Goal: Information Seeking & Learning: Learn about a topic

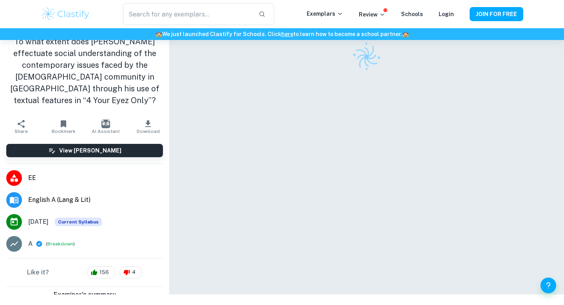
scroll to position [40, 0]
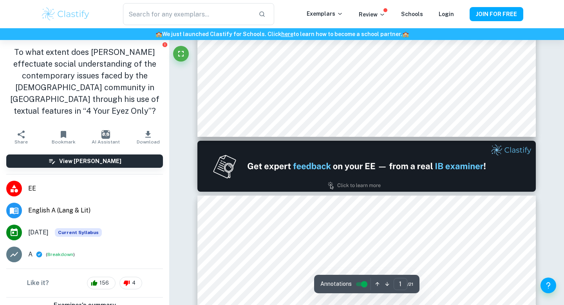
type input "2"
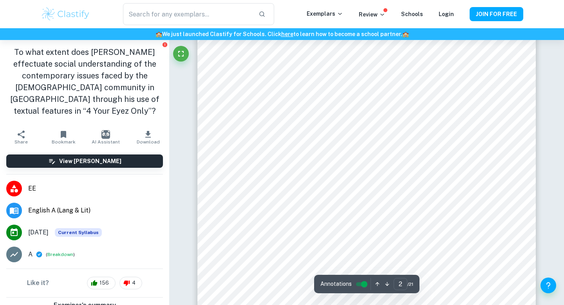
scroll to position [592, 0]
click at [52, 20] on img at bounding box center [66, 14] width 50 height 16
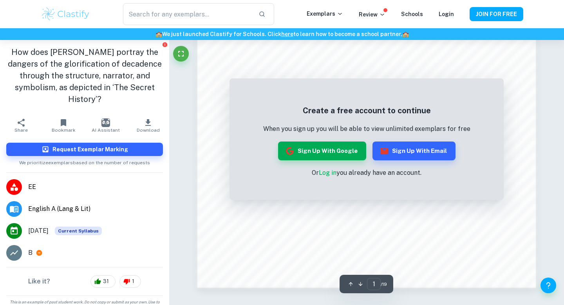
scroll to position [757, 0]
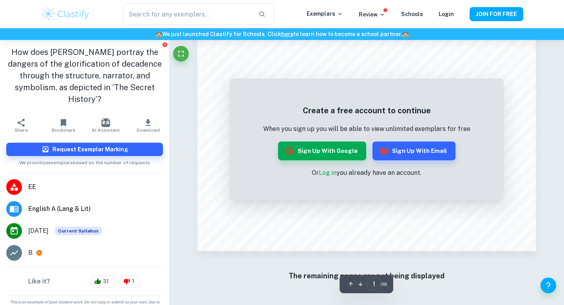
click at [81, 10] on img at bounding box center [66, 14] width 50 height 16
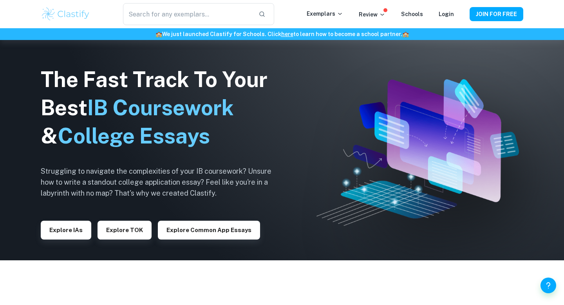
scroll to position [210, 0]
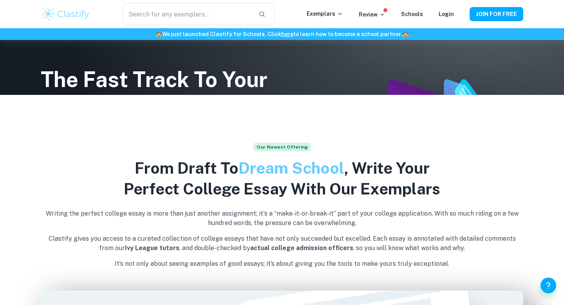
click at [331, 5] on div "​ Exemplars Review Schools Login JOIN FOR FREE" at bounding box center [281, 14] width 501 height 22
click at [330, 11] on p "Exemplars" at bounding box center [325, 13] width 36 height 9
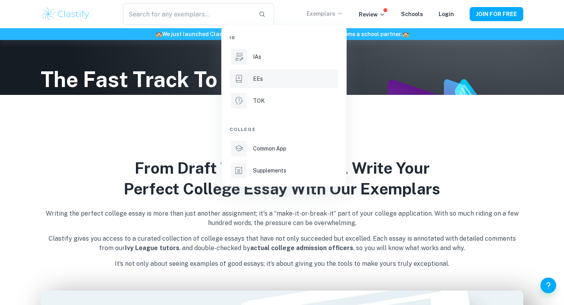
click at [278, 81] on div "EEs" at bounding box center [295, 78] width 84 height 9
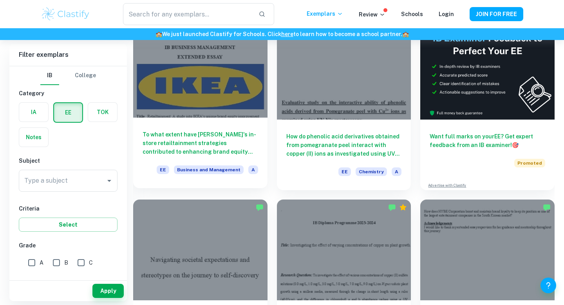
scroll to position [82, 0]
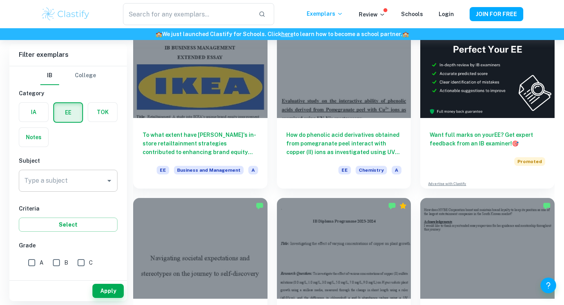
click at [63, 179] on input "Type a subject" at bounding box center [62, 180] width 80 height 15
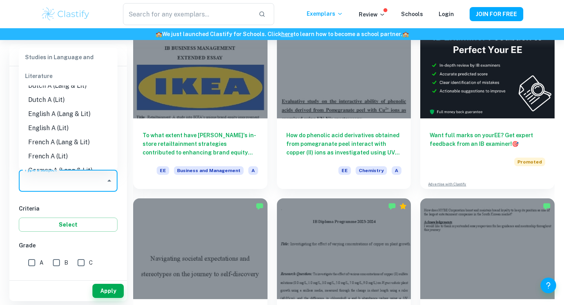
scroll to position [70, 0]
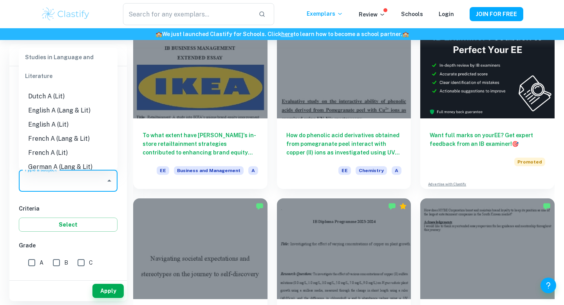
click at [64, 110] on li "English A (Lang & Lit)" at bounding box center [68, 110] width 99 height 14
type input "English A (Lang & Lit)"
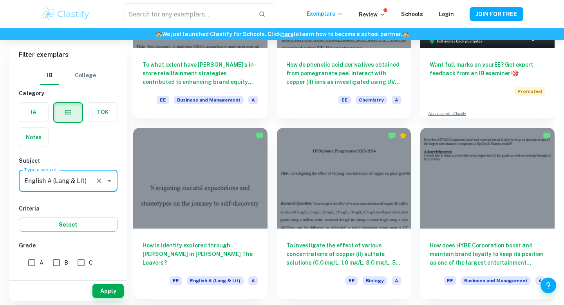
scroll to position [197, 0]
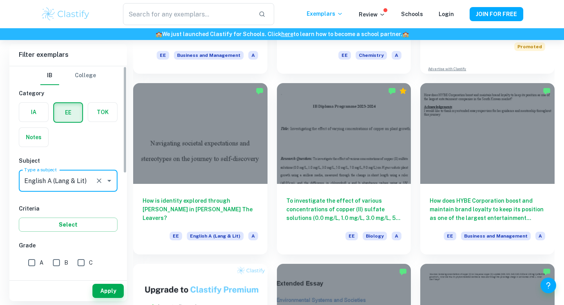
click at [34, 262] on input "A" at bounding box center [32, 263] width 16 height 16
checkbox input "true"
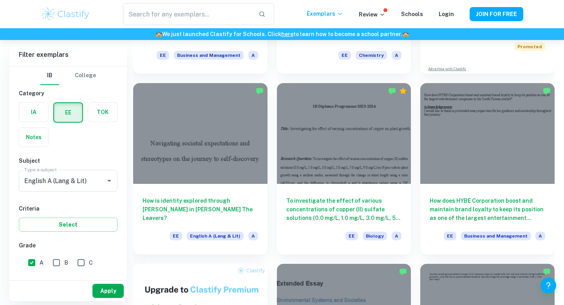
click at [116, 289] on button "Apply" at bounding box center [107, 291] width 31 height 14
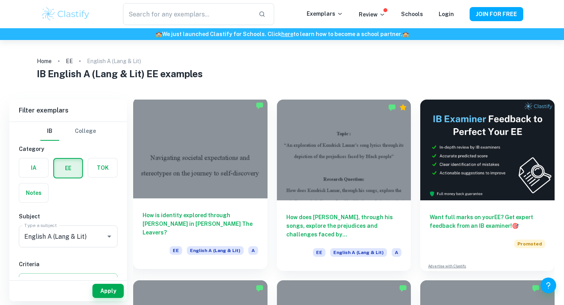
click at [188, 207] on div "How is identity explored through Deming Guo in Lisa Ko’s The Leavers? EE Englis…" at bounding box center [200, 233] width 134 height 70
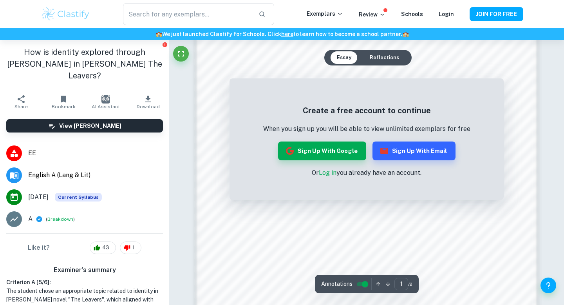
scroll to position [757, 0]
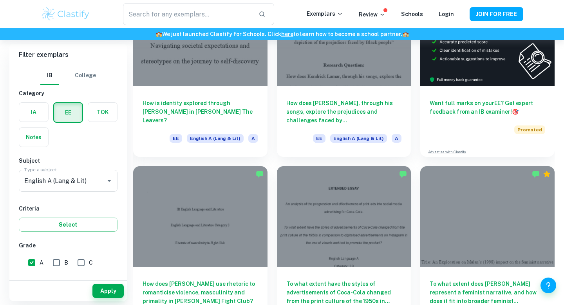
scroll to position [152, 0]
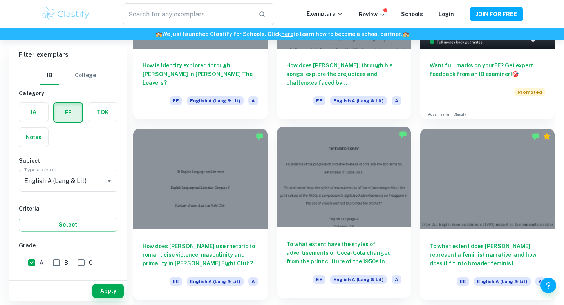
click at [300, 173] on div at bounding box center [344, 176] width 134 height 101
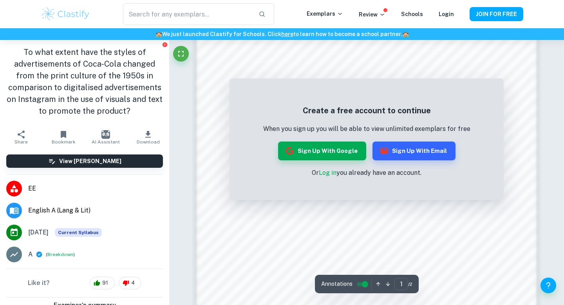
scroll to position [597, 0]
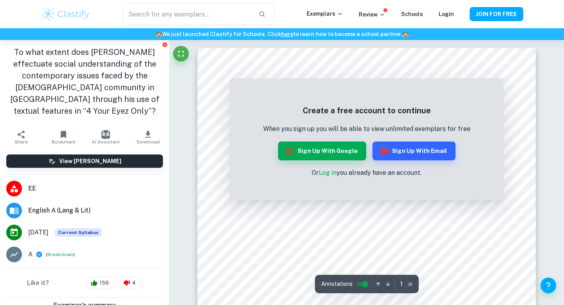
click at [326, 172] on link "Log in" at bounding box center [328, 172] width 18 height 7
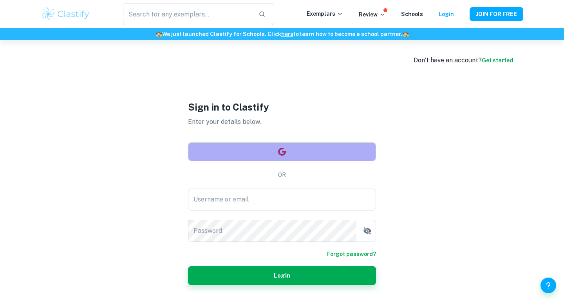
click at [286, 156] on button "button" at bounding box center [282, 151] width 188 height 19
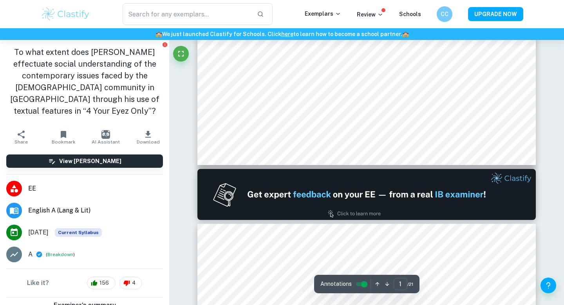
type input "2"
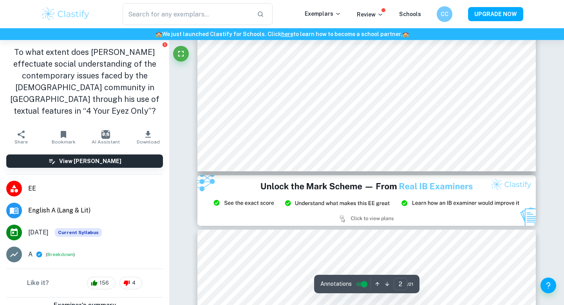
scroll to position [812, 0]
click at [57, 13] on img at bounding box center [66, 14] width 50 height 16
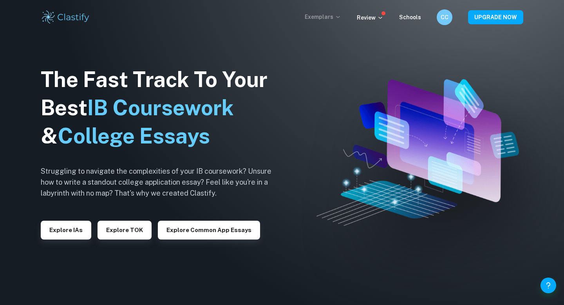
click at [315, 16] on p "Exemplars" at bounding box center [323, 17] width 36 height 9
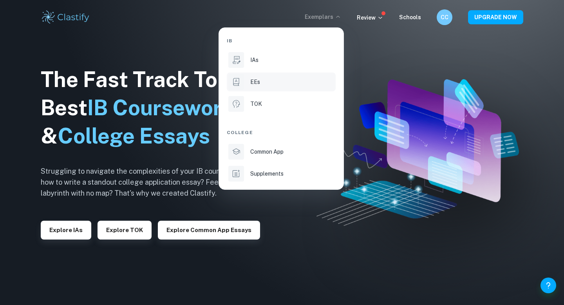
click at [276, 81] on div "EEs" at bounding box center [292, 82] width 84 height 9
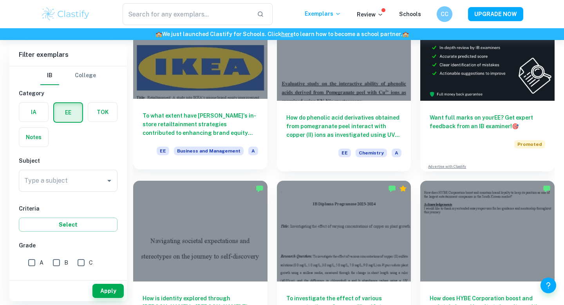
scroll to position [200, 0]
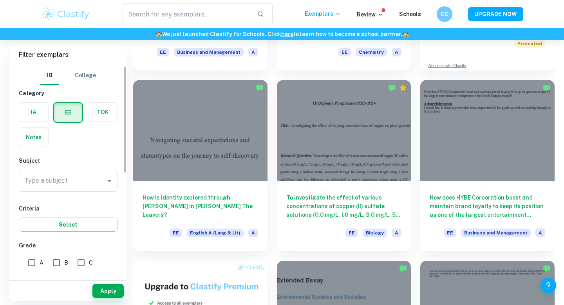
click at [32, 112] on label "button" at bounding box center [33, 112] width 29 height 19
click at [0, 0] on input "radio" at bounding box center [0, 0] width 0 height 0
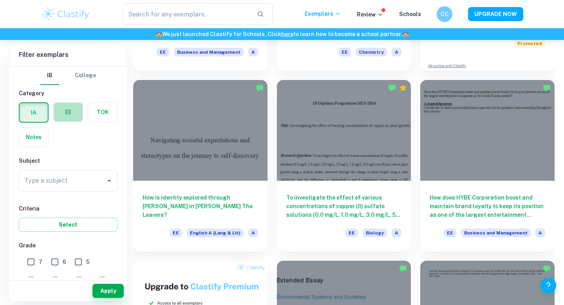
click at [60, 113] on label "button" at bounding box center [68, 112] width 29 height 19
click at [0, 0] on input "radio" at bounding box center [0, 0] width 0 height 0
click at [61, 187] on input "Type a subject" at bounding box center [62, 180] width 80 height 15
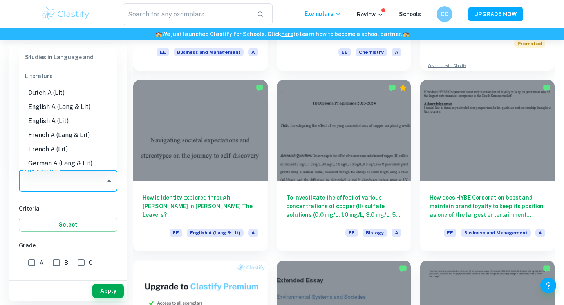
scroll to position [76, 0]
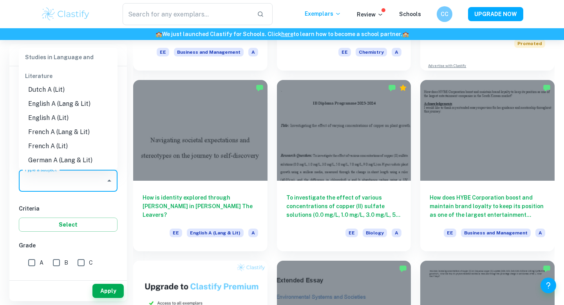
click at [75, 106] on li "English A (Lang & Lit)" at bounding box center [68, 104] width 99 height 14
type input "English A (Lang & Lit)"
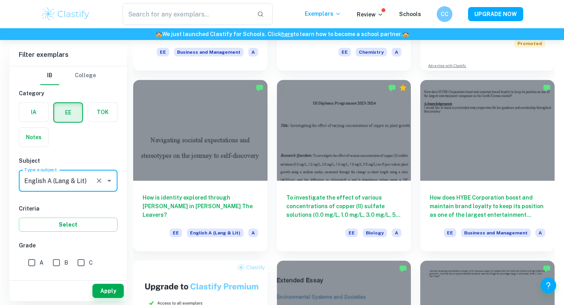
click at [33, 257] on input "A" at bounding box center [32, 263] width 16 height 16
checkbox input "true"
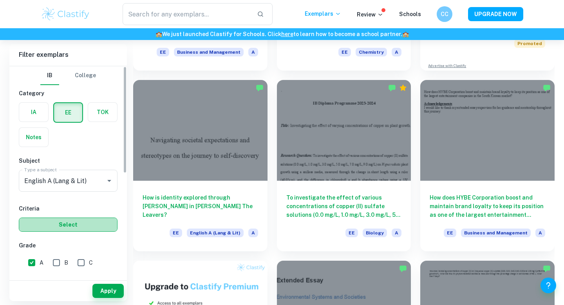
click at [90, 230] on button "Select" at bounding box center [68, 224] width 99 height 14
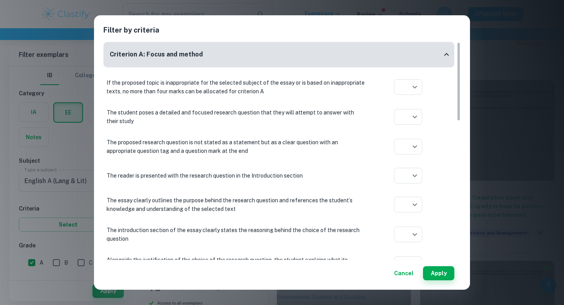
click at [71, 204] on div "Filter by criteria Criterion A: Focus and method If the proposed topic is inapp…" at bounding box center [282, 152] width 564 height 305
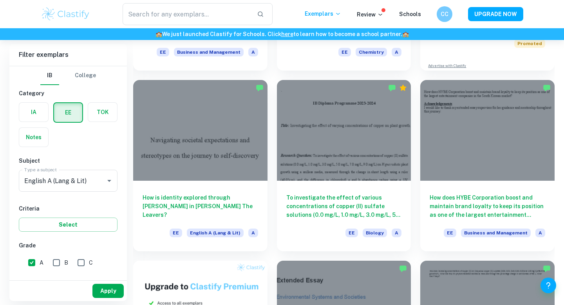
click at [110, 288] on button "Apply" at bounding box center [107, 291] width 31 height 14
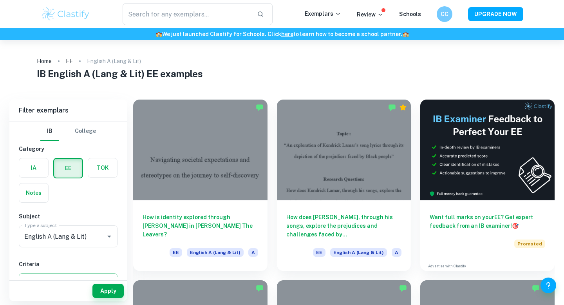
scroll to position [49, 0]
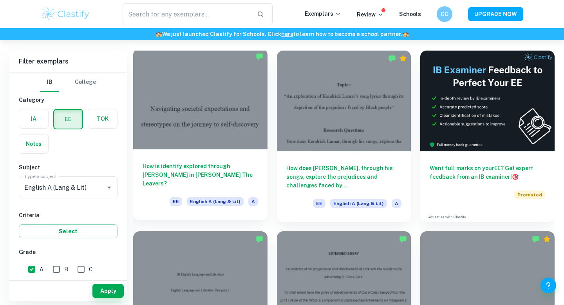
click at [243, 117] on div at bounding box center [200, 99] width 134 height 101
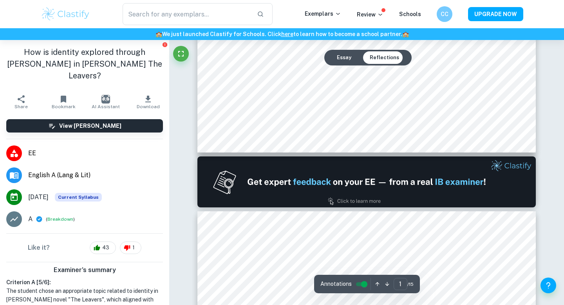
scroll to position [531, 0]
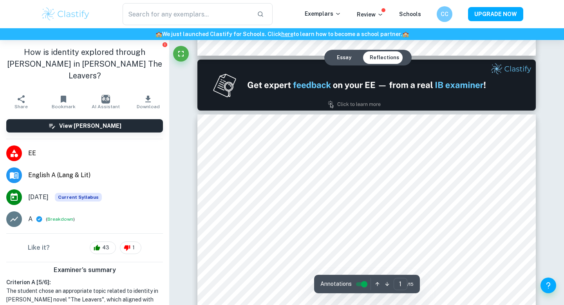
type input "2"
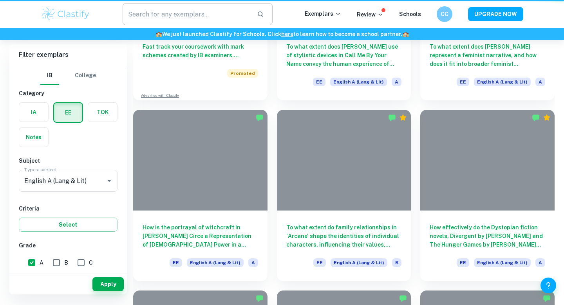
scroll to position [49, 0]
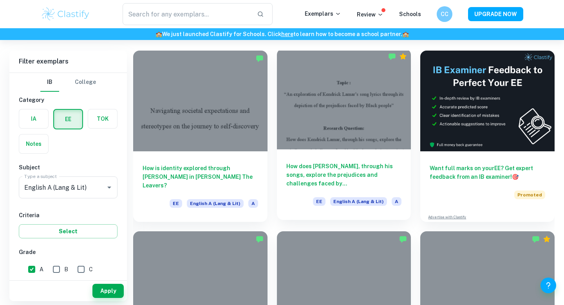
click at [325, 132] on div at bounding box center [344, 99] width 134 height 101
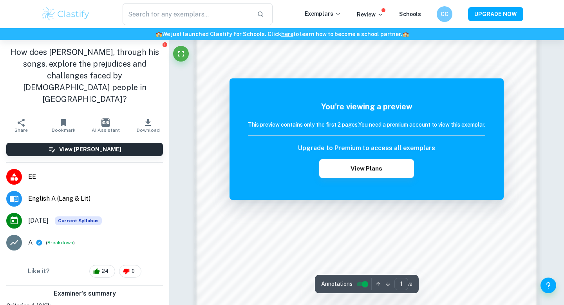
scroll to position [571, 0]
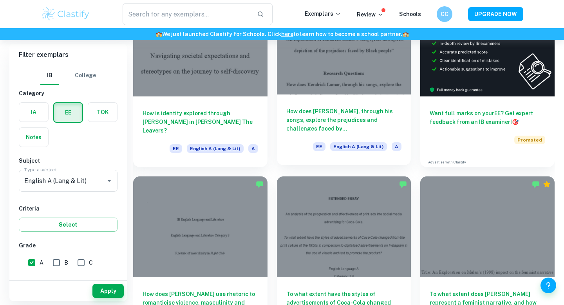
scroll to position [214, 0]
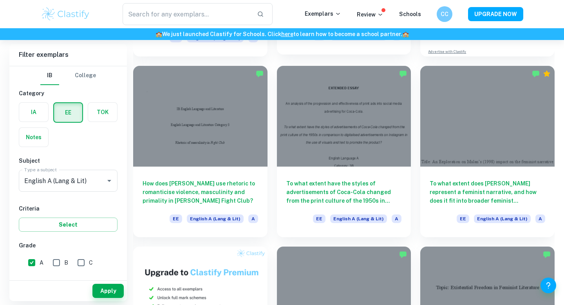
click at [346, 117] on div at bounding box center [344, 116] width 134 height 101
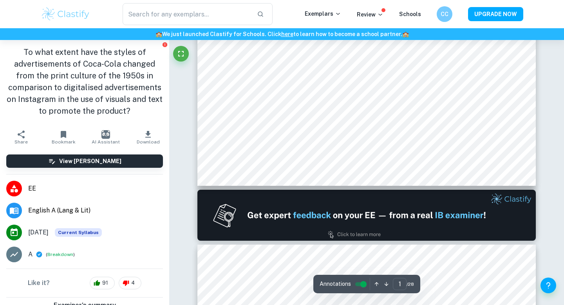
type input "2"
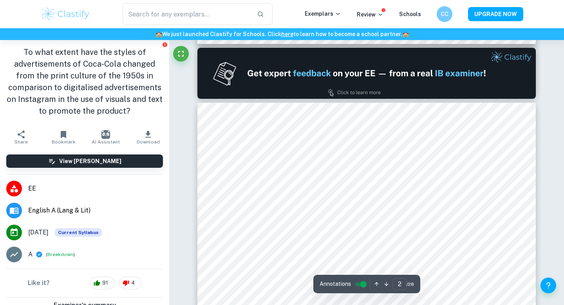
scroll to position [531, 0]
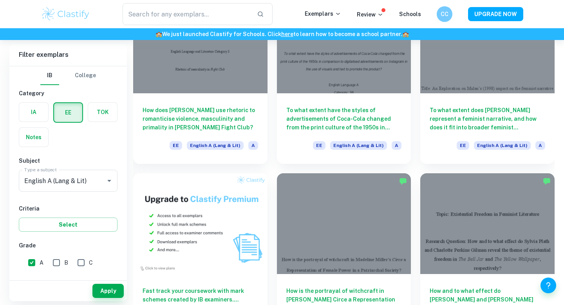
scroll to position [328, 0]
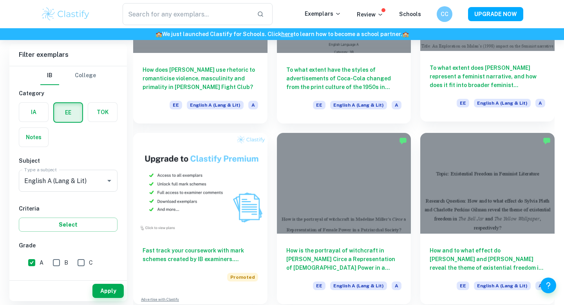
click at [526, 64] on h6 "To what extent does Mulan represent a feminist narrative, and how does it fit i…" at bounding box center [488, 76] width 116 height 26
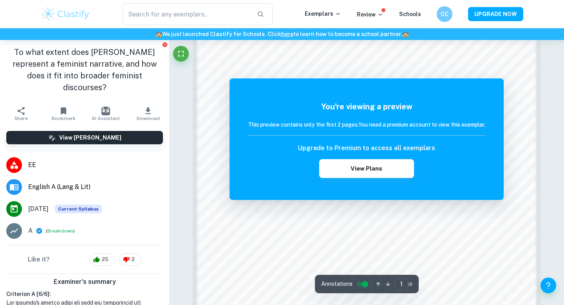
scroll to position [604, 0]
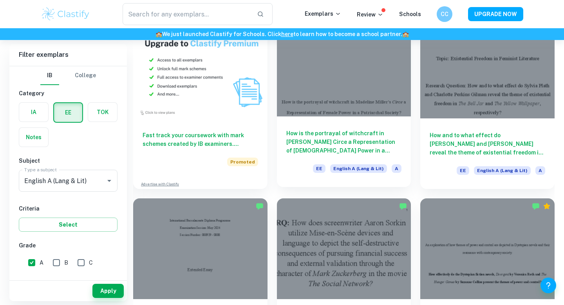
scroll to position [470, 0]
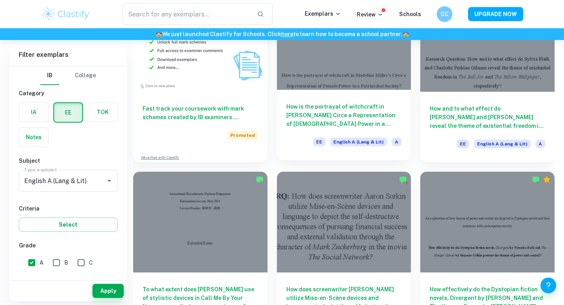
click at [342, 89] on div at bounding box center [344, 39] width 134 height 101
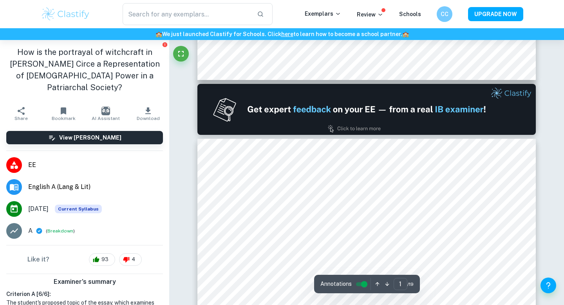
type input "2"
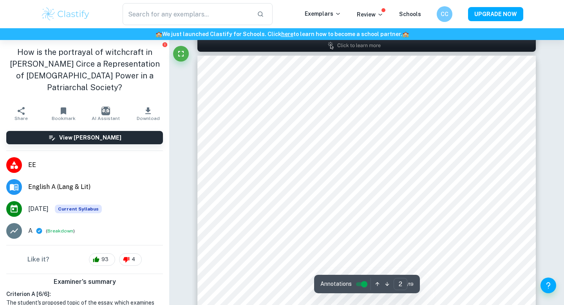
scroll to position [515, 0]
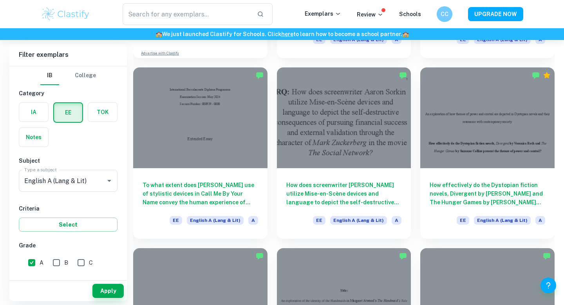
scroll to position [604, 0]
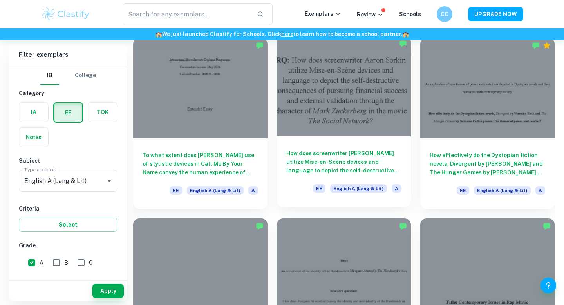
click at [387, 117] on div at bounding box center [344, 86] width 134 height 101
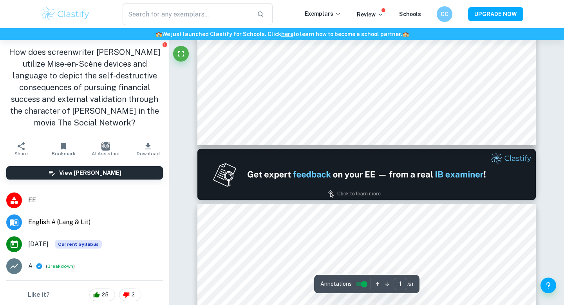
type input "2"
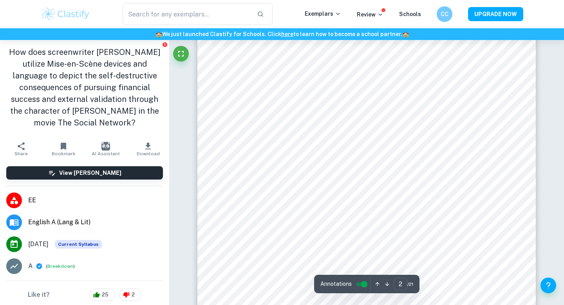
scroll to position [602, 0]
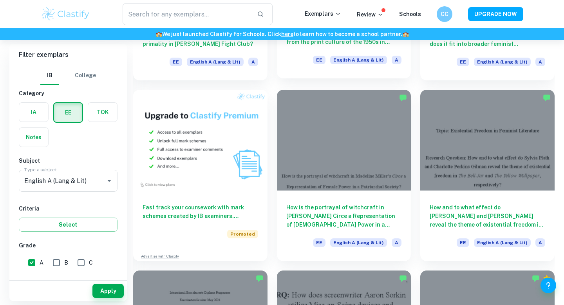
scroll to position [461, 0]
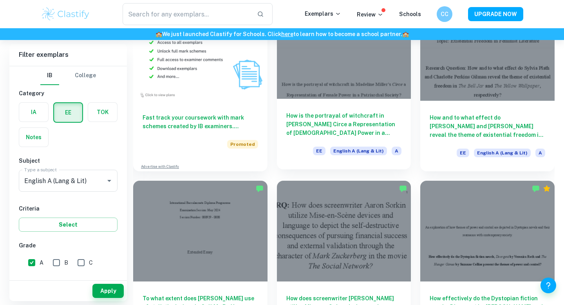
click at [298, 138] on div "How is the portrayal of witchcraft in Madeline Miller’s Circe a Representation …" at bounding box center [344, 134] width 134 height 70
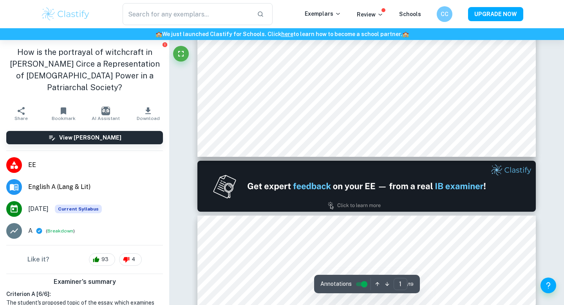
type input "2"
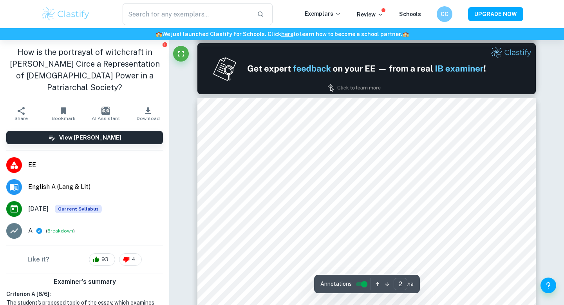
scroll to position [447, 0]
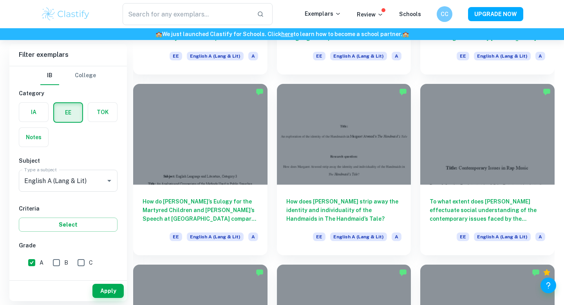
scroll to position [759, 0]
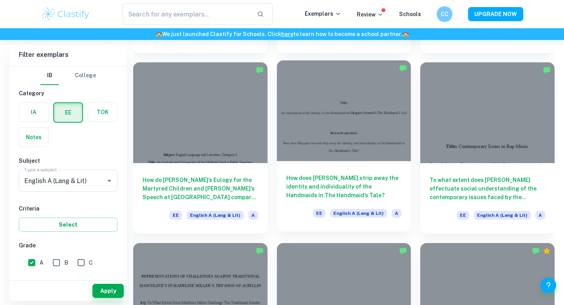
click at [331, 144] on div at bounding box center [344, 110] width 134 height 101
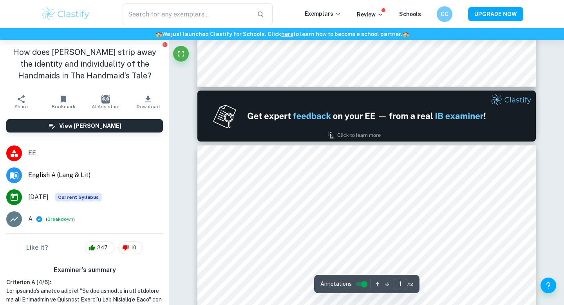
type input "2"
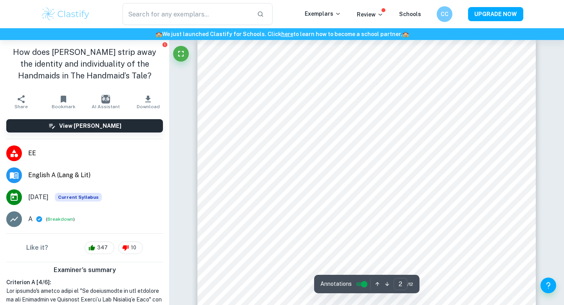
scroll to position [550, 0]
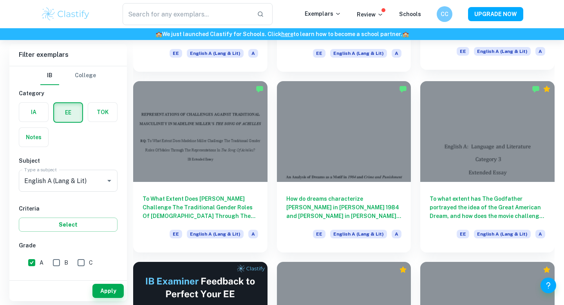
scroll to position [925, 0]
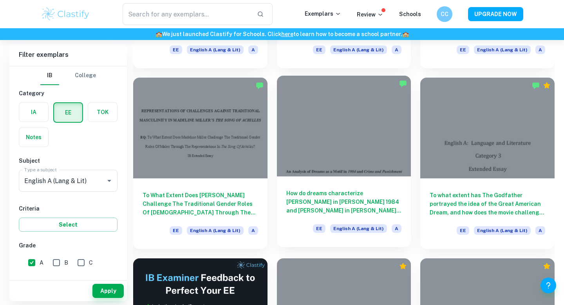
click at [341, 148] on div at bounding box center [344, 126] width 134 height 101
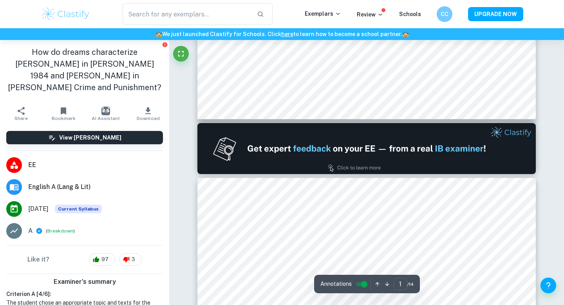
type input "2"
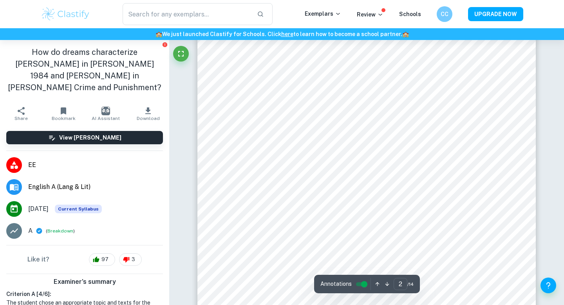
scroll to position [581, 0]
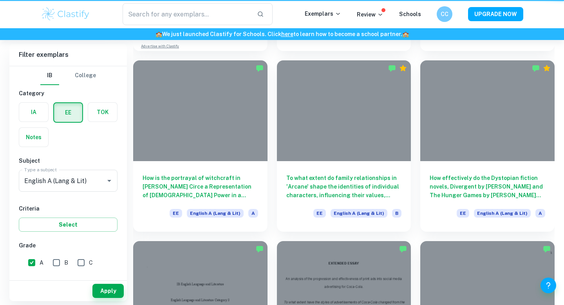
scroll to position [383, 0]
